Goal: Information Seeking & Learning: Check status

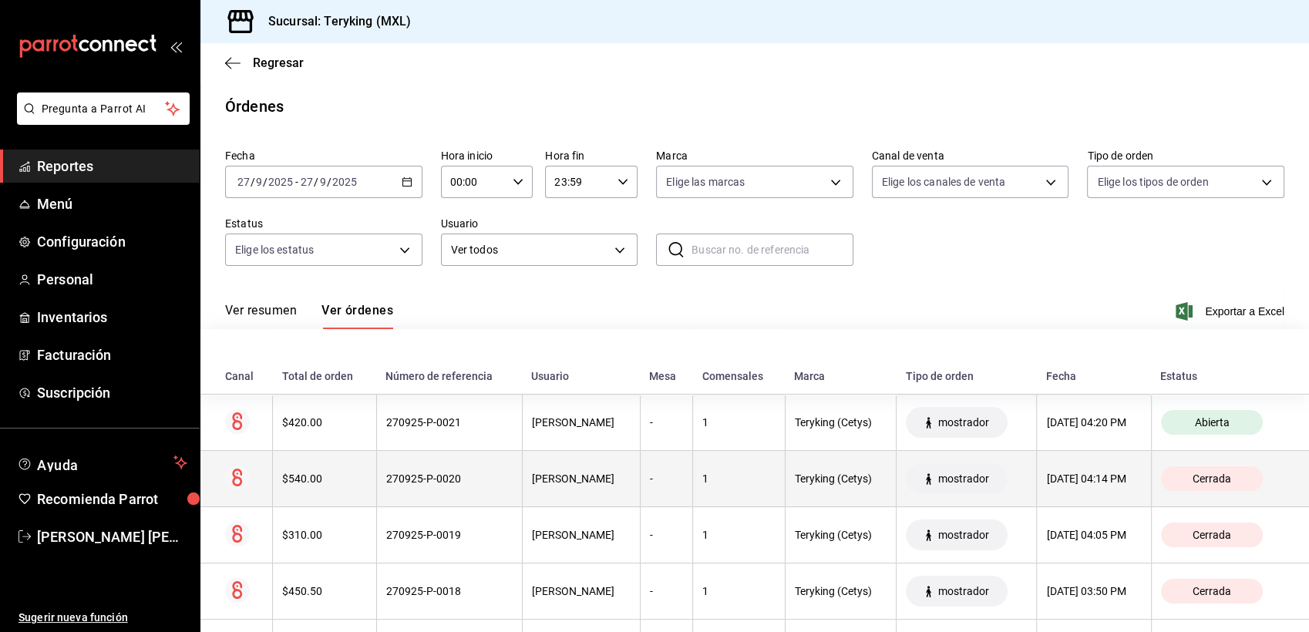
scroll to position [344, 0]
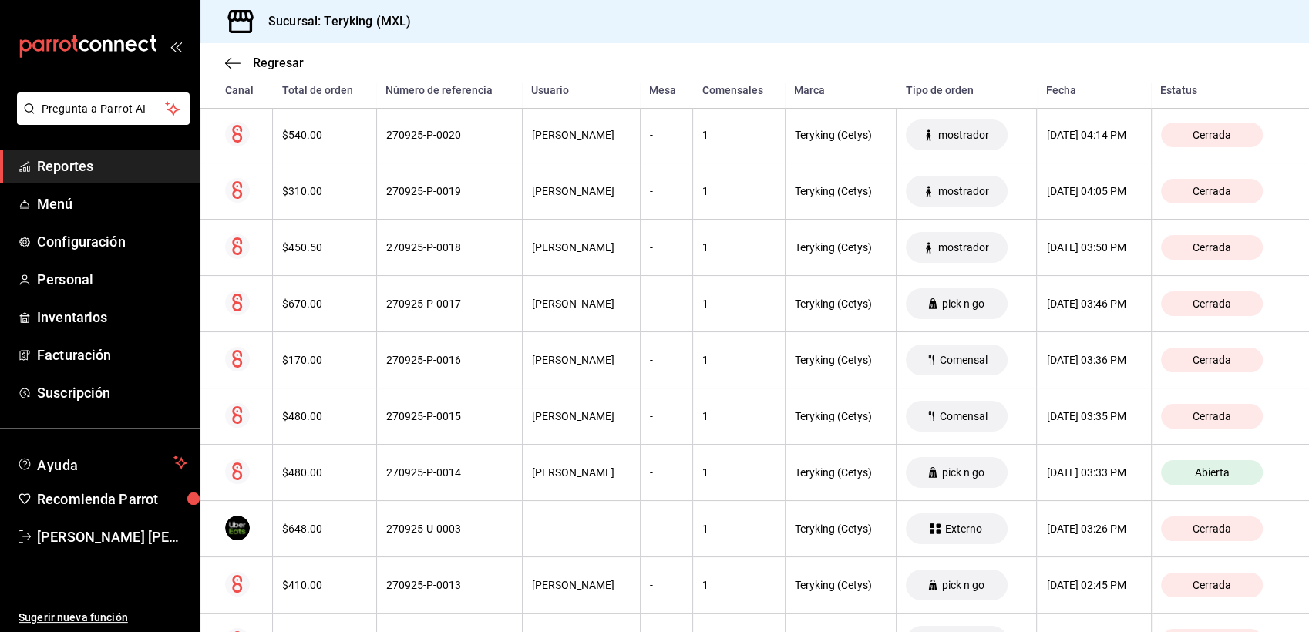
click at [103, 156] on span "Reportes" at bounding box center [112, 166] width 150 height 21
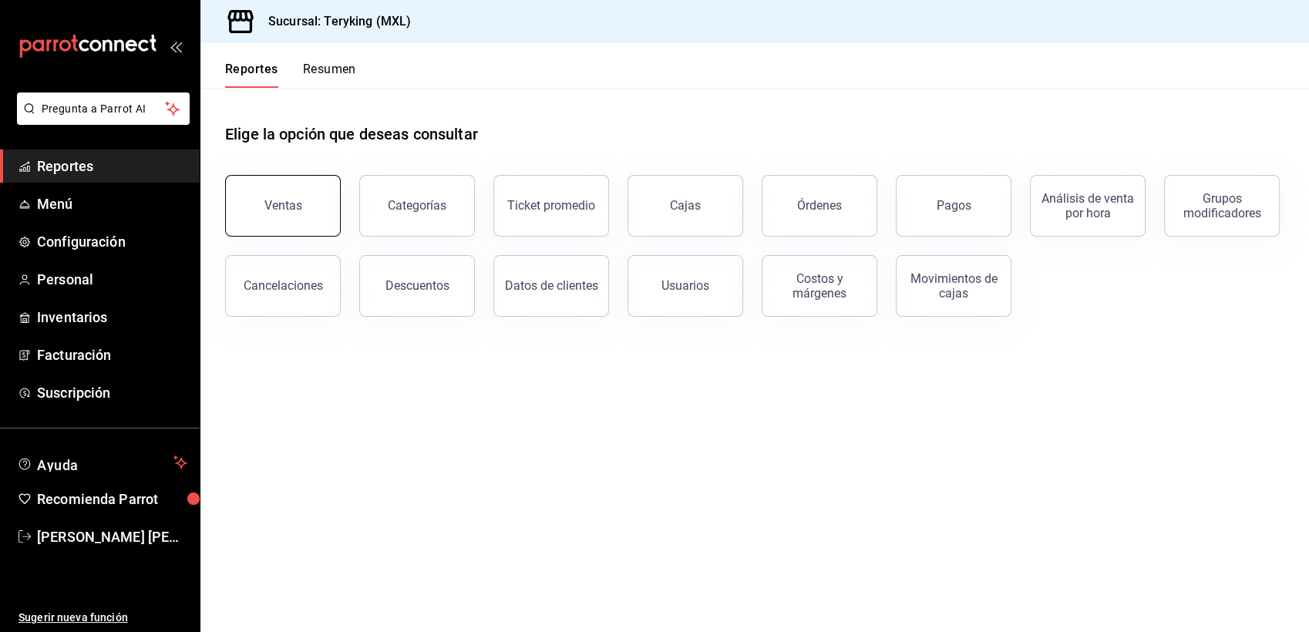
click at [274, 200] on div "Ventas" at bounding box center [283, 205] width 38 height 15
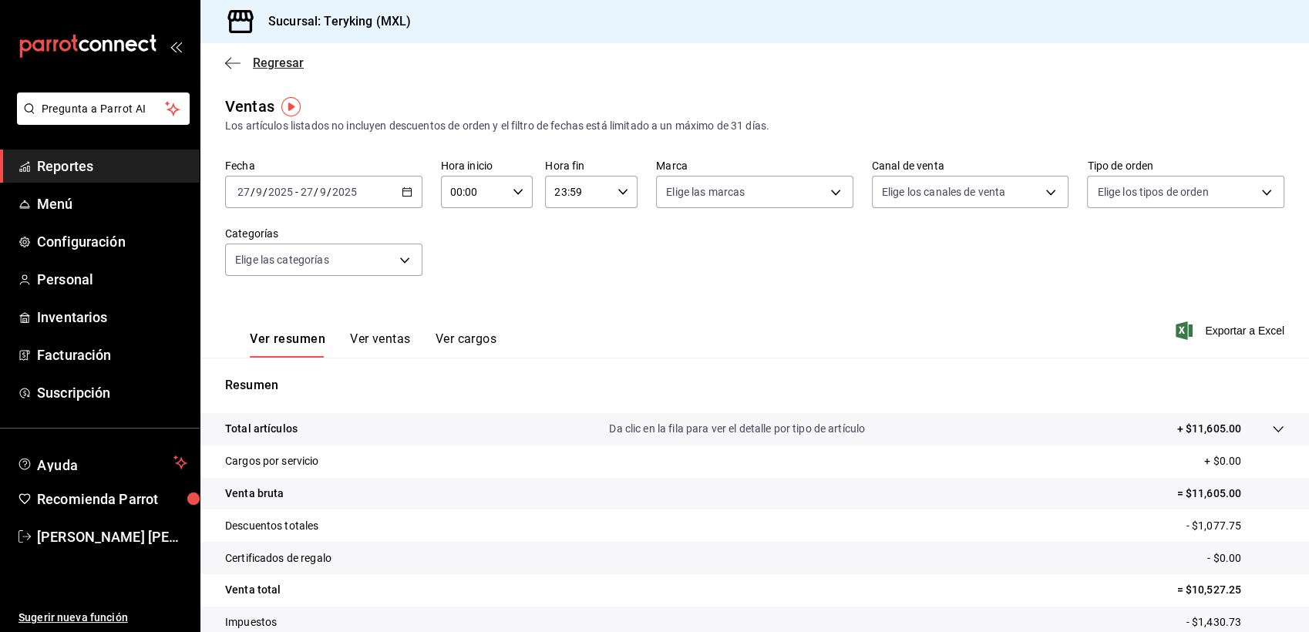
click at [291, 65] on span "Regresar" at bounding box center [278, 63] width 51 height 15
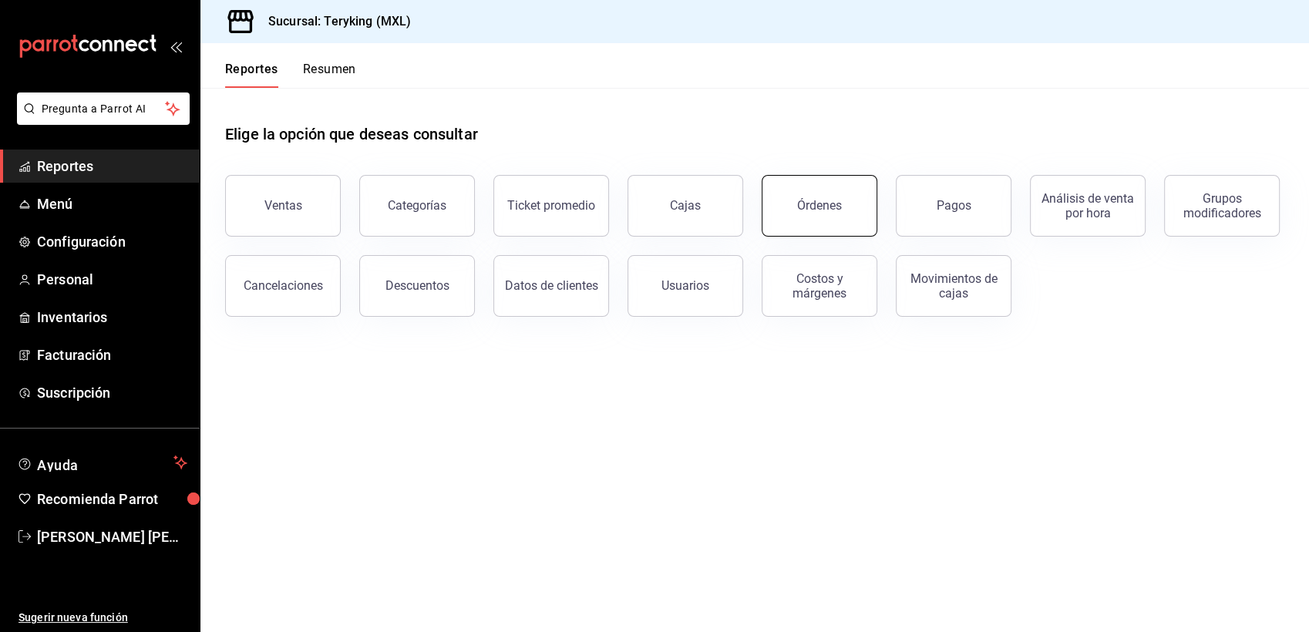
click at [769, 201] on button "Órdenes" at bounding box center [820, 206] width 116 height 62
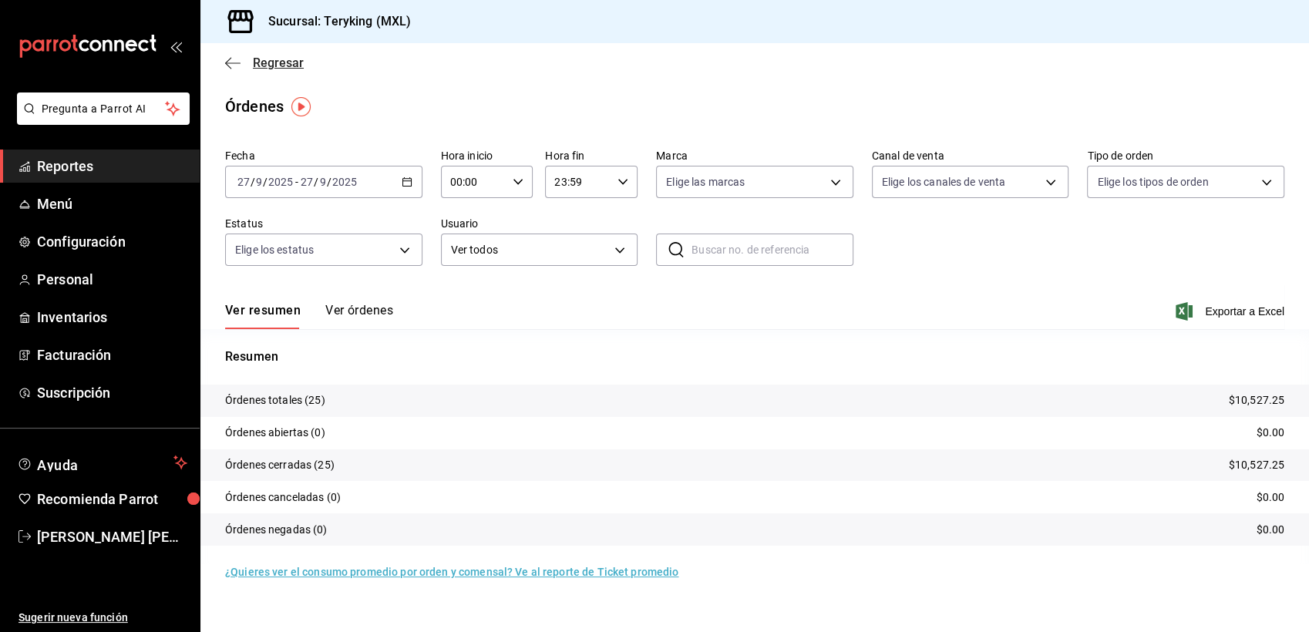
click at [299, 58] on span "Regresar" at bounding box center [278, 63] width 51 height 15
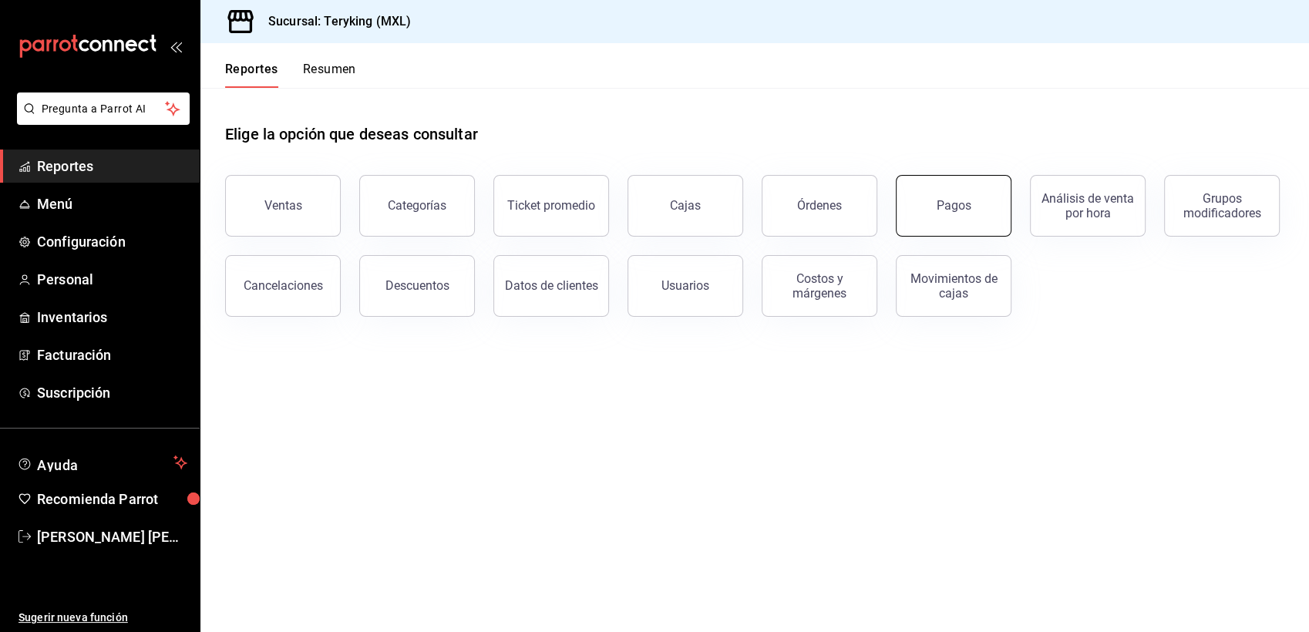
click at [946, 230] on button "Pagos" at bounding box center [954, 206] width 116 height 62
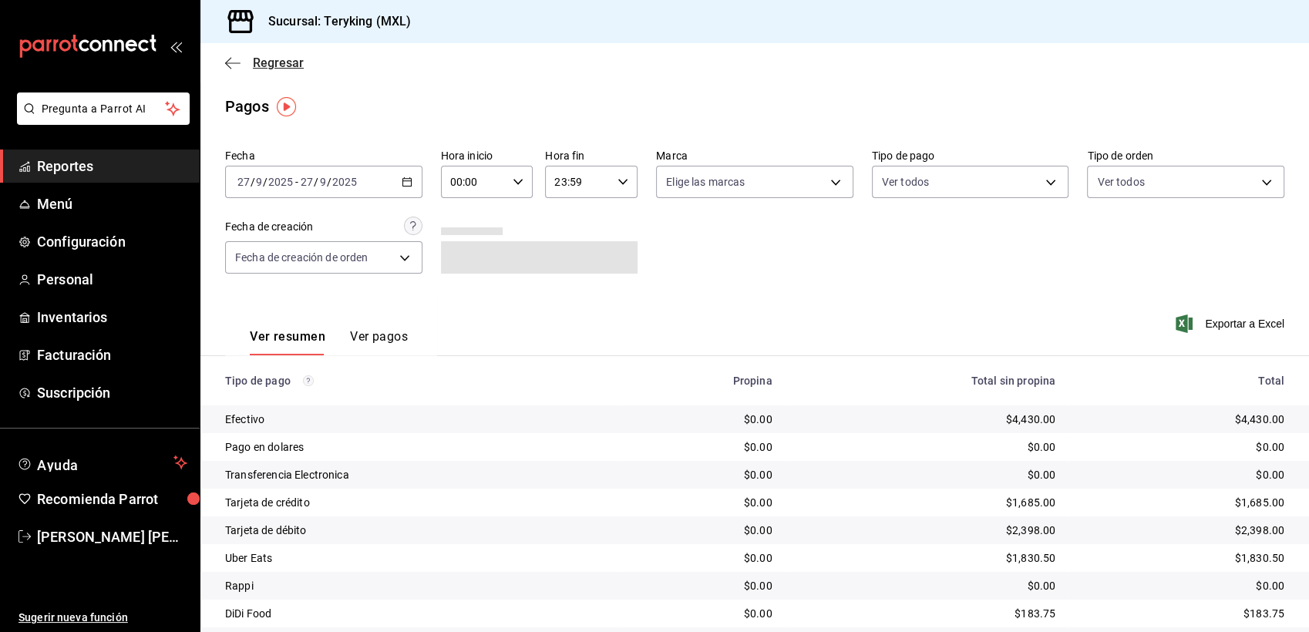
click at [278, 66] on span "Regresar" at bounding box center [278, 63] width 51 height 15
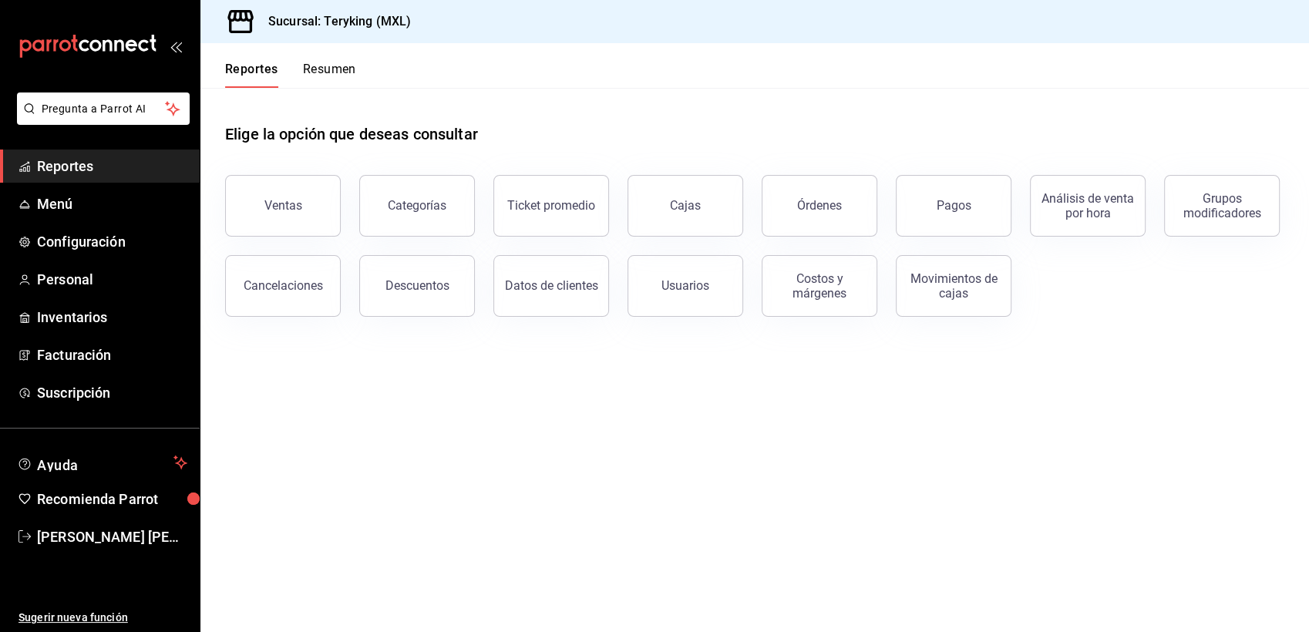
click at [339, 66] on button "Resumen" at bounding box center [329, 75] width 53 height 26
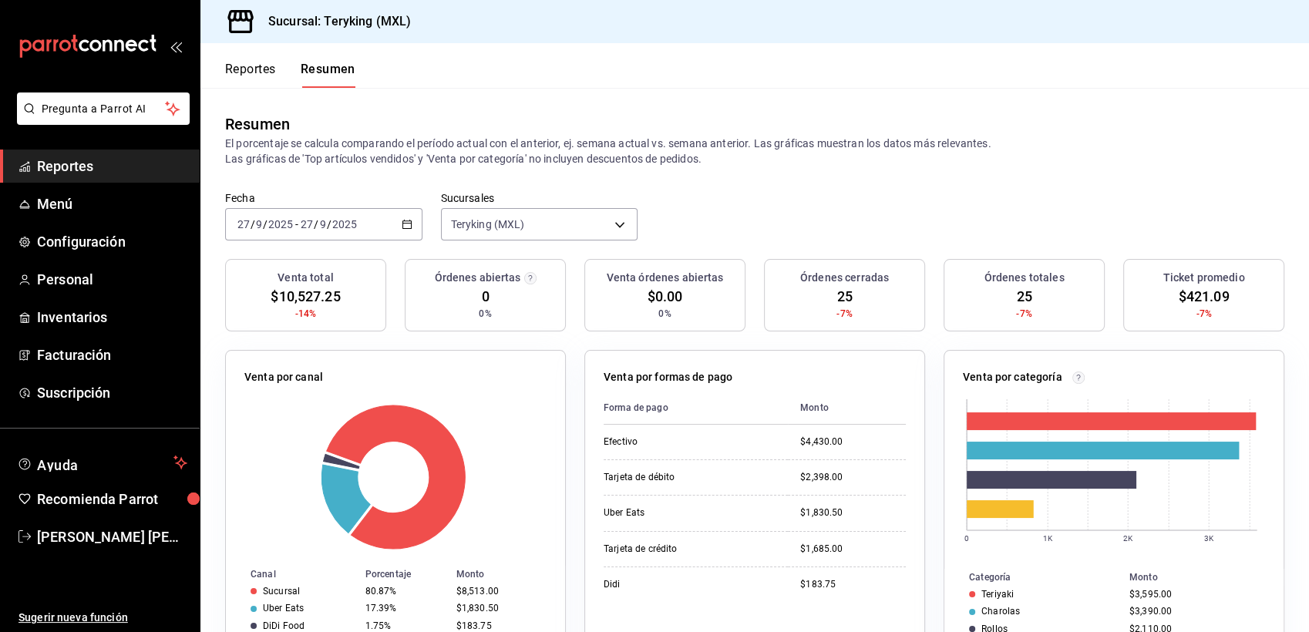
click at [402, 224] on icon "button" at bounding box center [407, 224] width 11 height 11
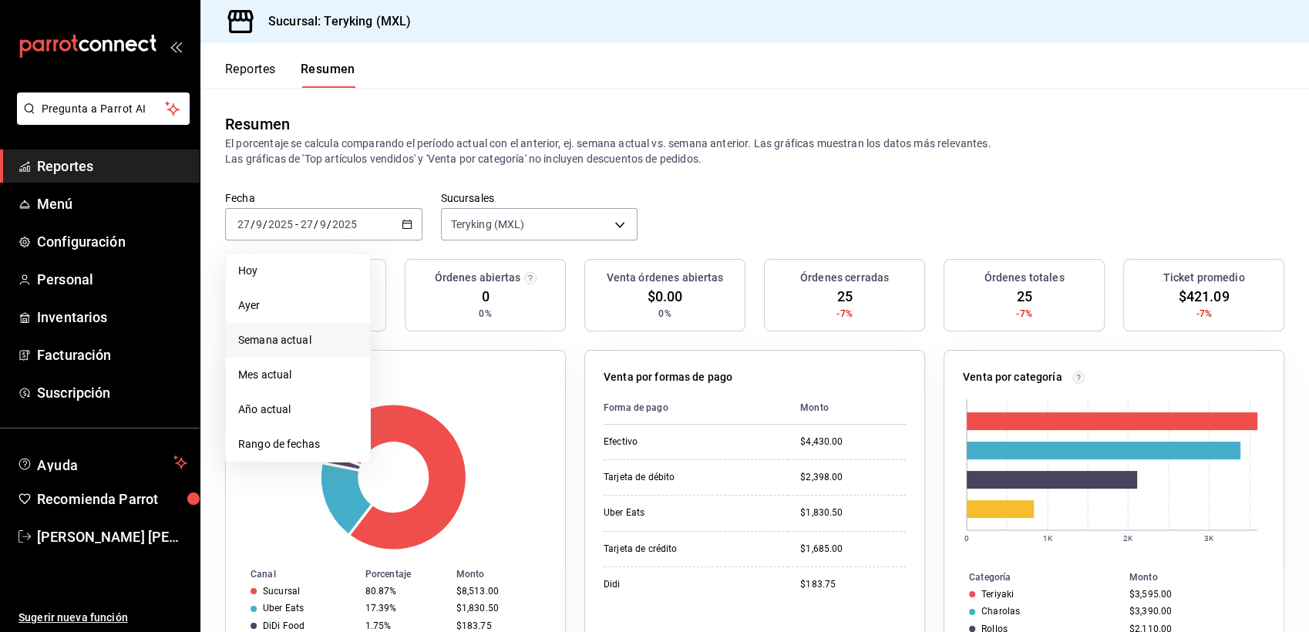
click at [284, 341] on span "Semana actual" at bounding box center [297, 340] width 119 height 16
